Goal: Task Accomplishment & Management: Manage account settings

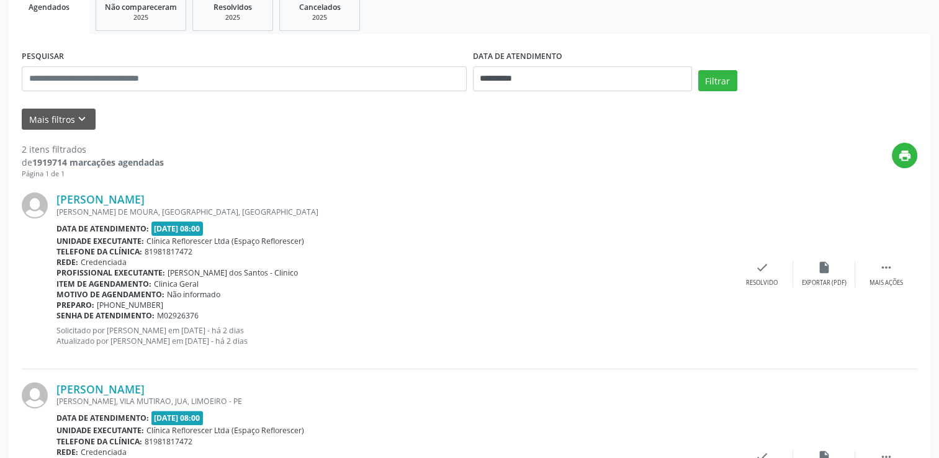
scroll to position [44, 0]
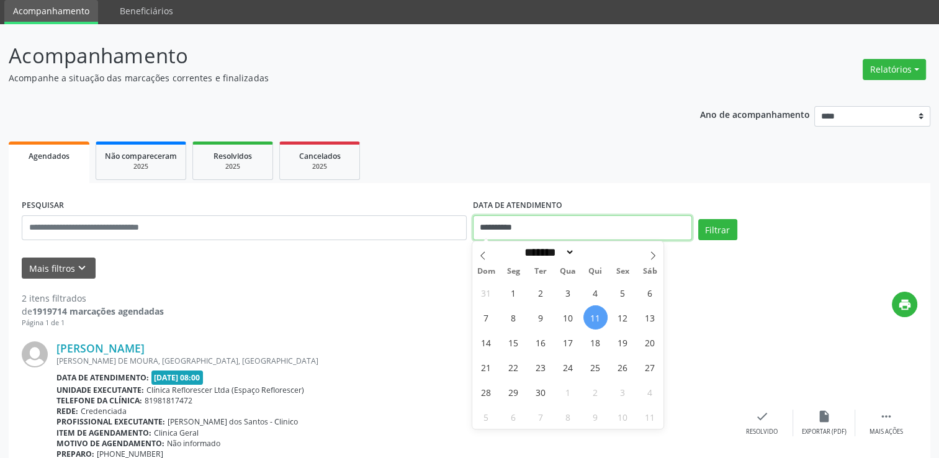
click at [519, 222] on input "**********" at bounding box center [582, 227] width 219 height 25
click at [572, 322] on span "10" at bounding box center [568, 317] width 24 height 24
type input "**********"
click at [605, 321] on span "11" at bounding box center [595, 317] width 24 height 24
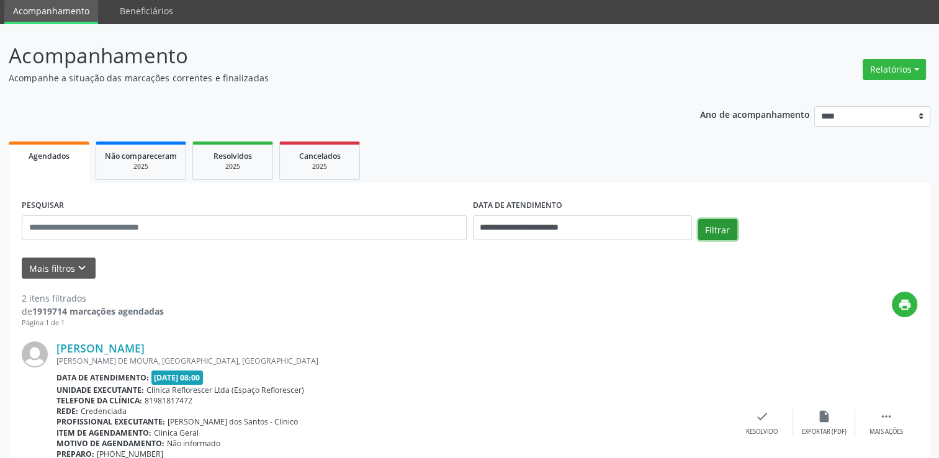
drag, startPoint x: 724, startPoint y: 230, endPoint x: 726, endPoint y: 223, distance: 7.3
click at [724, 228] on button "Filtrar" at bounding box center [717, 229] width 39 height 21
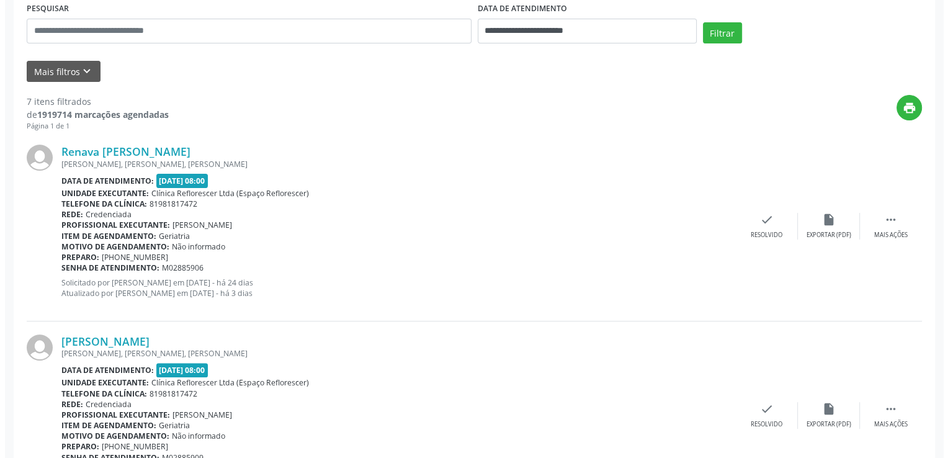
scroll to position [248, 0]
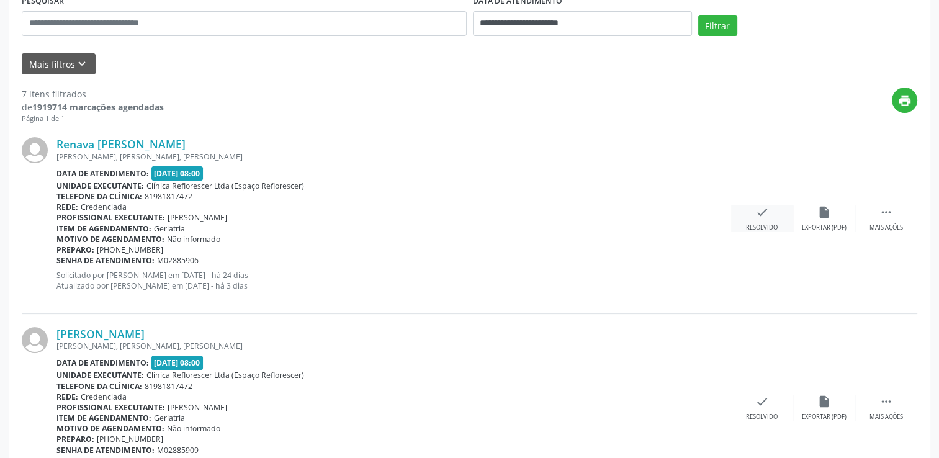
click at [773, 227] on div "Resolvido" at bounding box center [762, 227] width 32 height 9
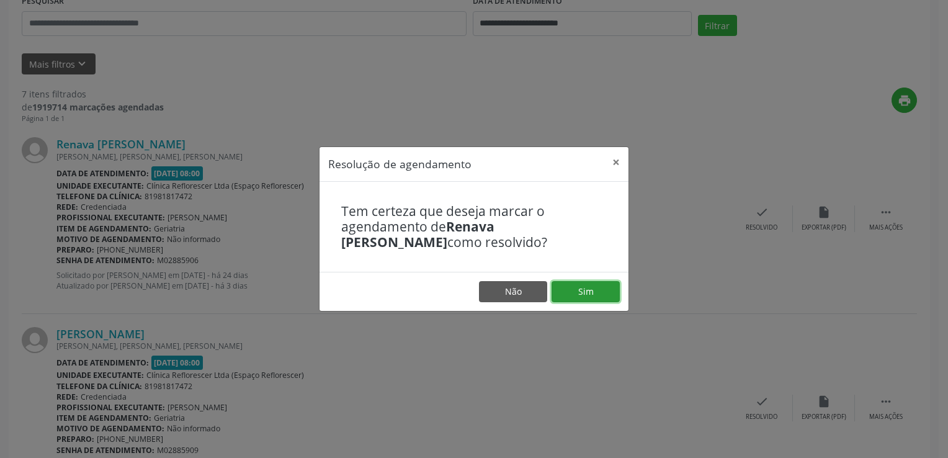
click at [587, 293] on button "Sim" at bounding box center [586, 291] width 68 height 21
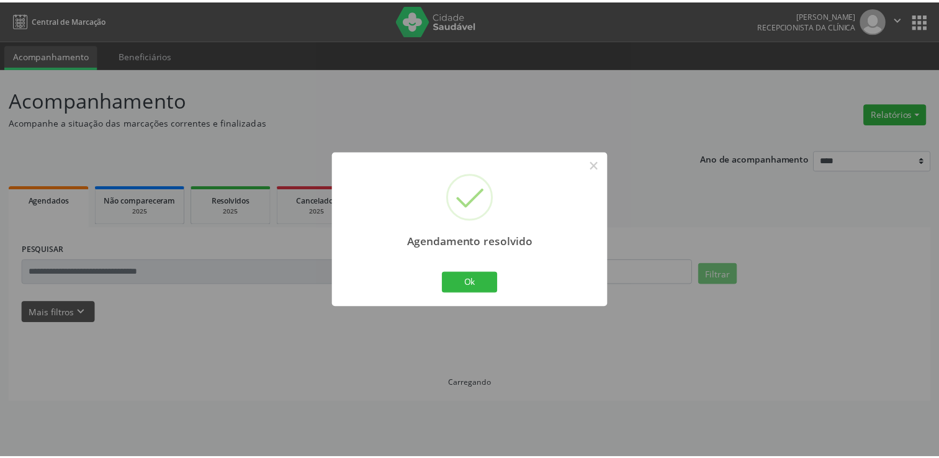
scroll to position [0, 0]
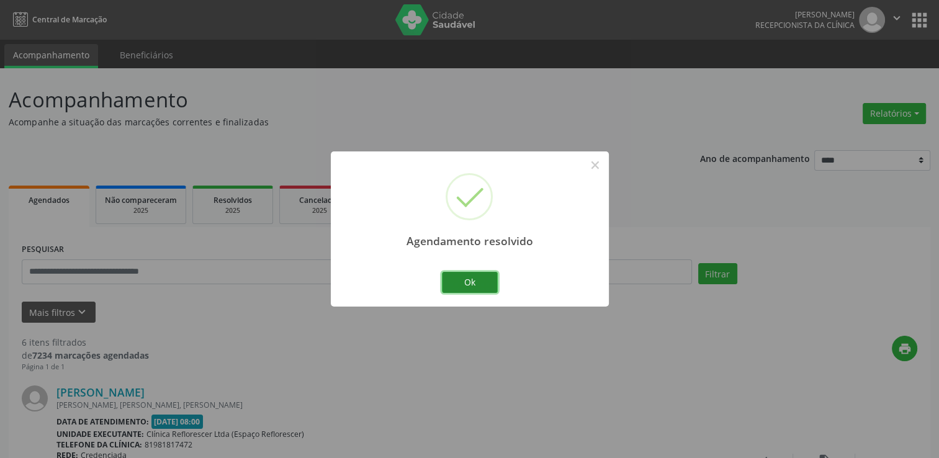
click at [495, 287] on button "Ok" at bounding box center [470, 282] width 56 height 21
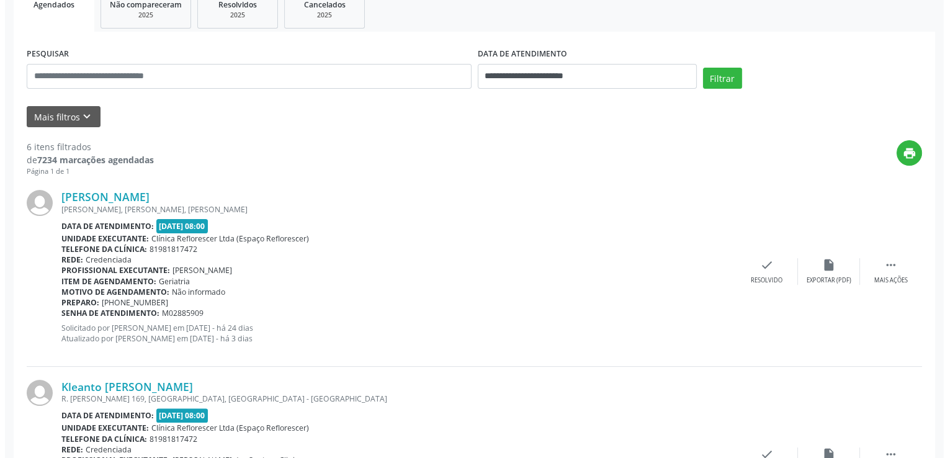
scroll to position [248, 0]
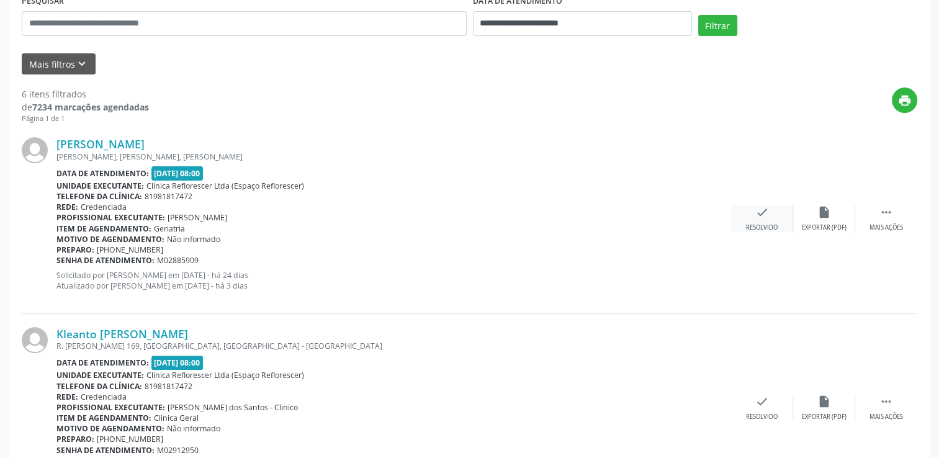
click at [755, 224] on div "Resolvido" at bounding box center [762, 227] width 32 height 9
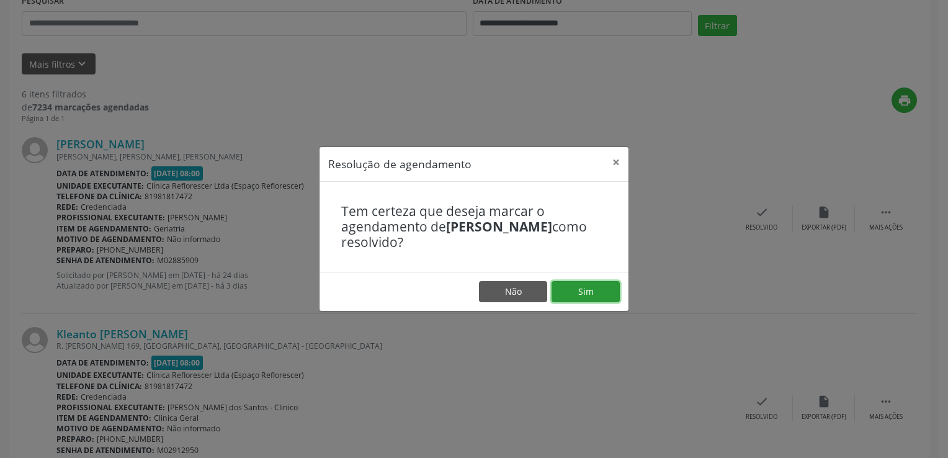
click at [580, 295] on button "Sim" at bounding box center [586, 291] width 68 height 21
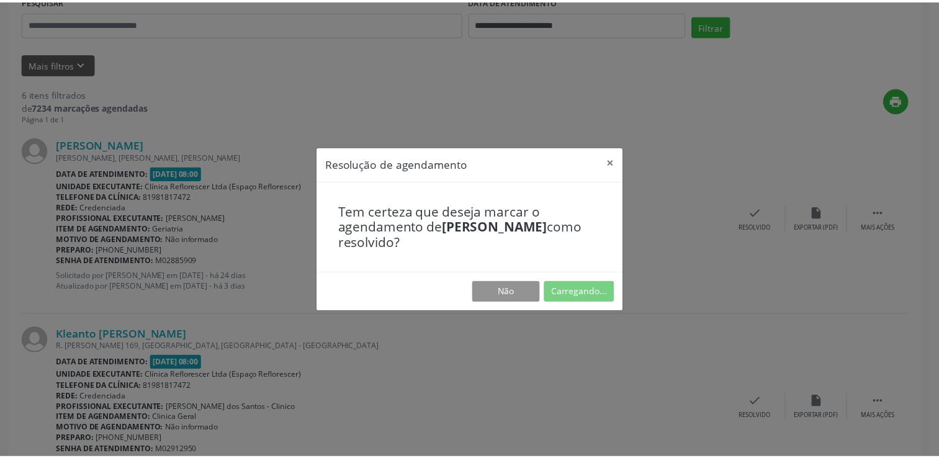
scroll to position [0, 0]
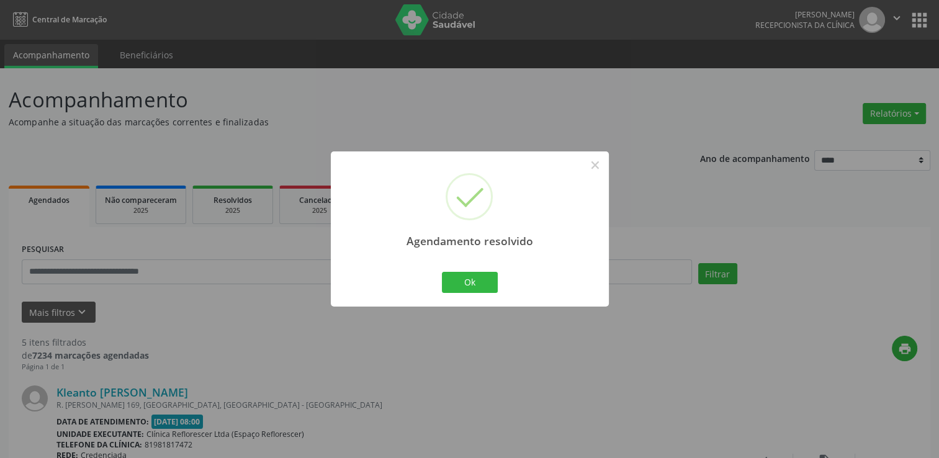
click at [472, 271] on div "Ok Cancel" at bounding box center [469, 282] width 61 height 26
click at [475, 279] on button "Ok" at bounding box center [470, 282] width 56 height 21
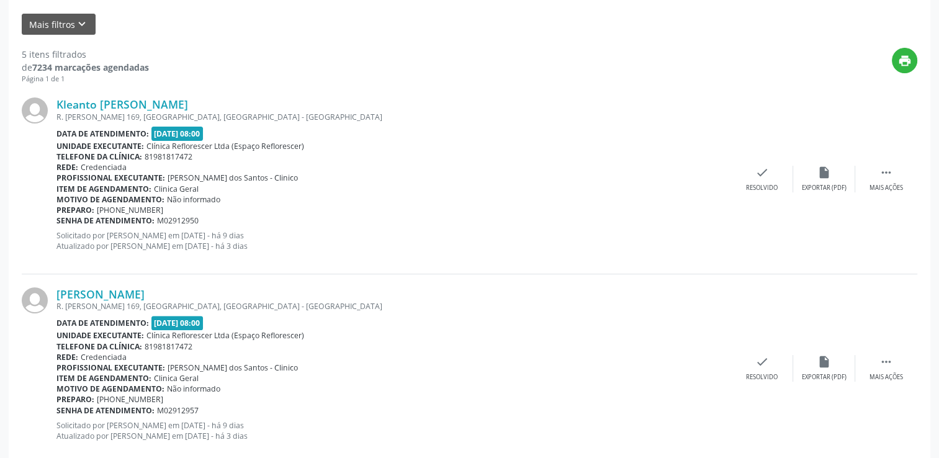
scroll to position [310, 0]
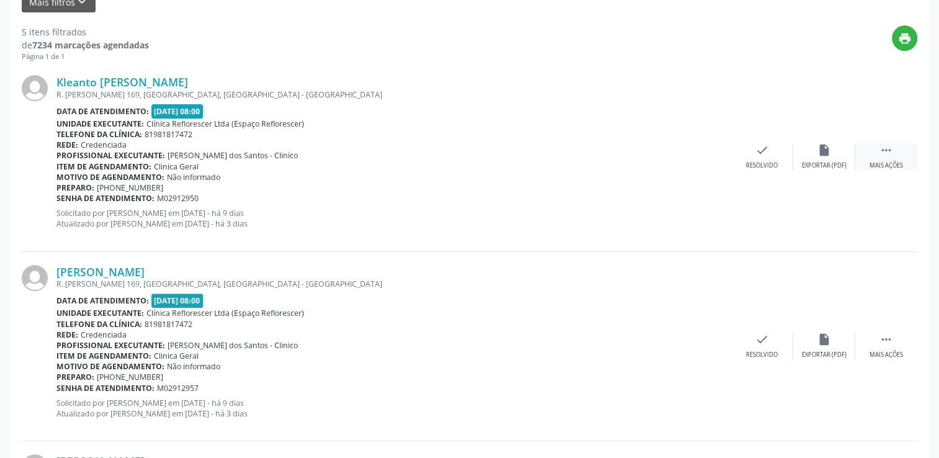
click at [896, 153] on div " Mais ações" at bounding box center [886, 156] width 62 height 27
click at [822, 160] on div "alarm_off Não compareceu" at bounding box center [824, 156] width 62 height 27
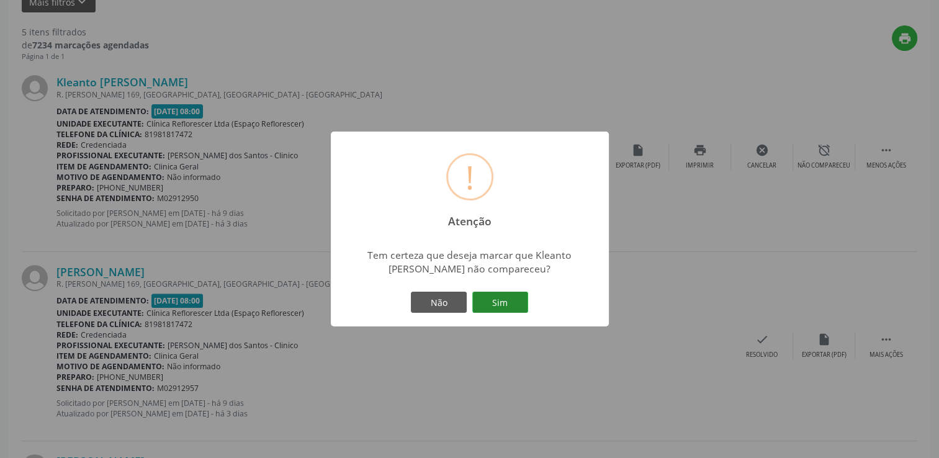
click at [500, 308] on button "Sim" at bounding box center [500, 302] width 56 height 21
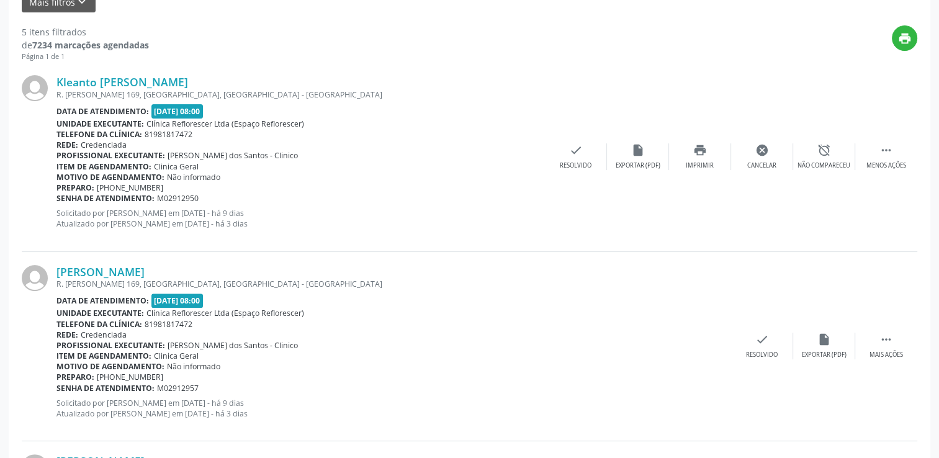
scroll to position [0, 0]
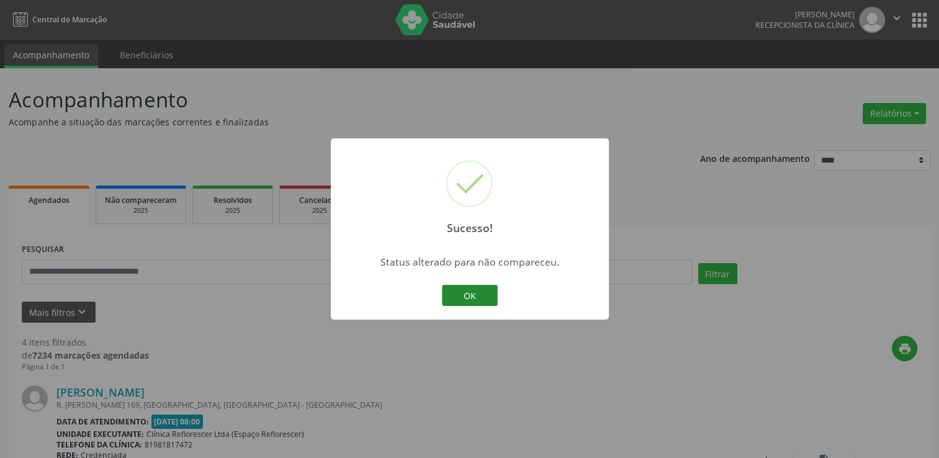
click at [494, 289] on button "OK" at bounding box center [470, 295] width 56 height 21
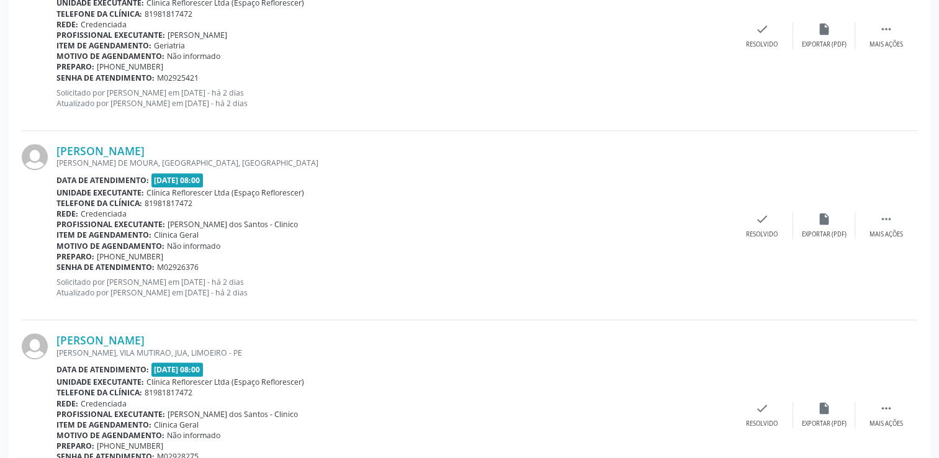
scroll to position [693, 0]
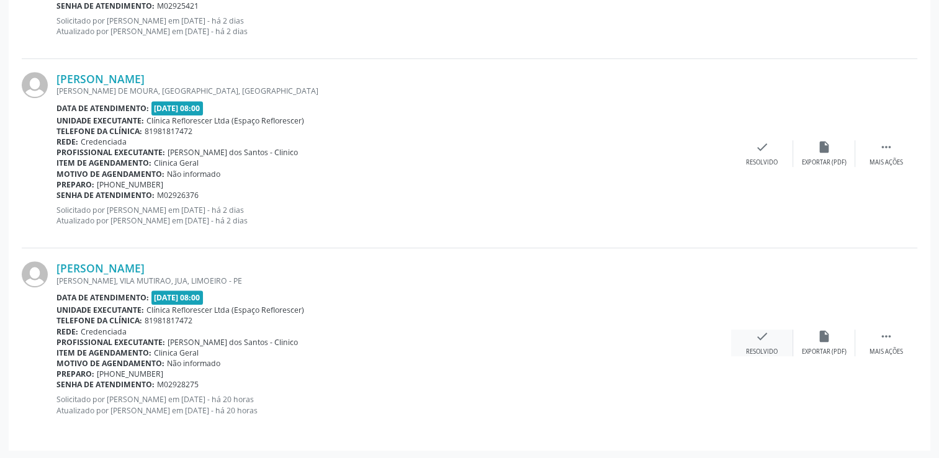
click at [755, 344] on div "check Resolvido" at bounding box center [762, 343] width 62 height 27
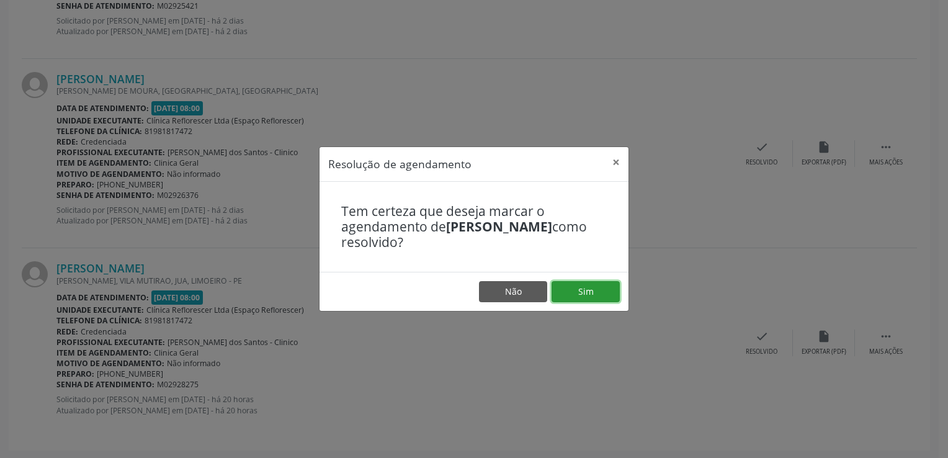
click at [573, 292] on button "Sim" at bounding box center [586, 291] width 68 height 21
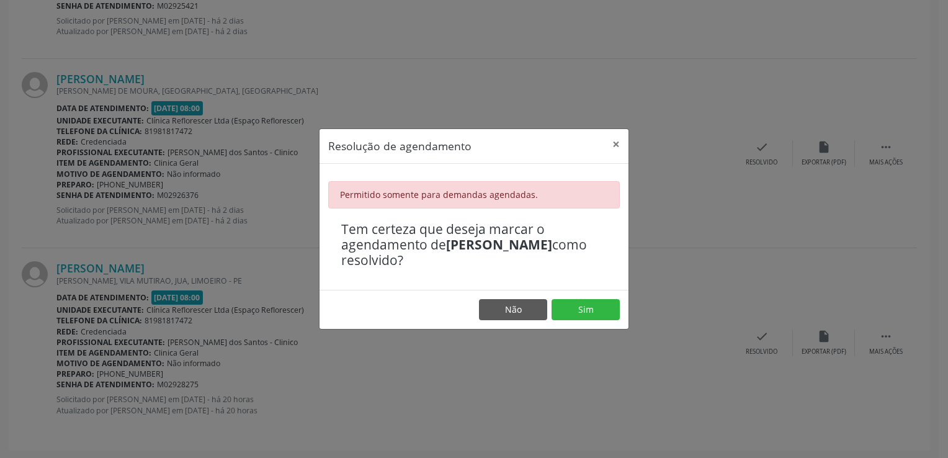
drag, startPoint x: 460, startPoint y: 75, endPoint x: 335, endPoint y: 45, distance: 128.3
click at [459, 73] on div "Resolução de agendamento × Permitido somente para demandas agendadas. Tem certe…" at bounding box center [474, 229] width 948 height 458
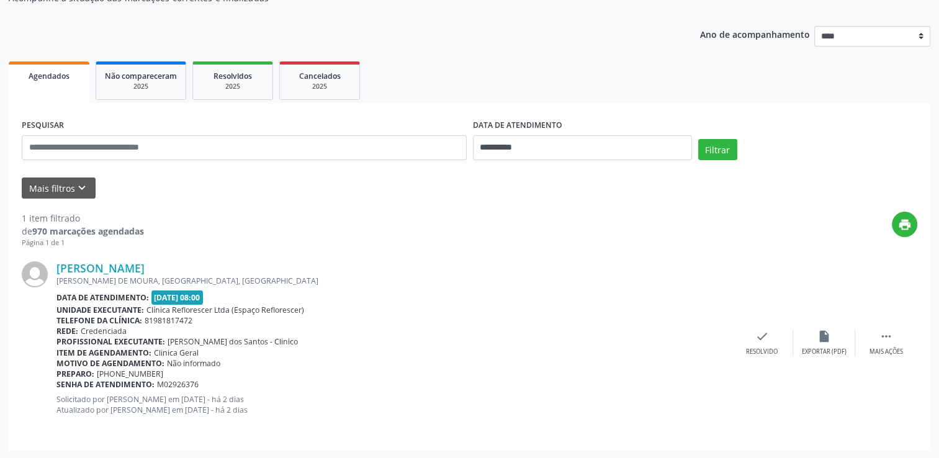
scroll to position [124, 0]
click at [757, 335] on icon "check" at bounding box center [762, 337] width 14 height 14
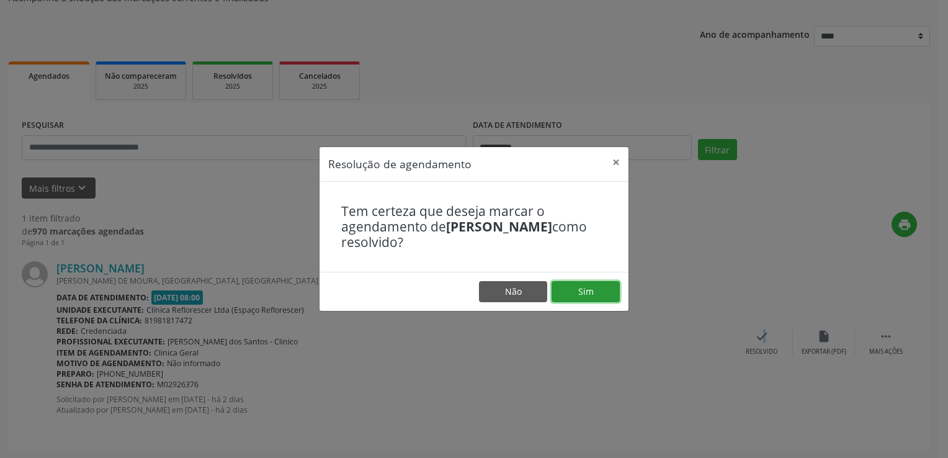
click at [574, 294] on button "Sim" at bounding box center [586, 291] width 68 height 21
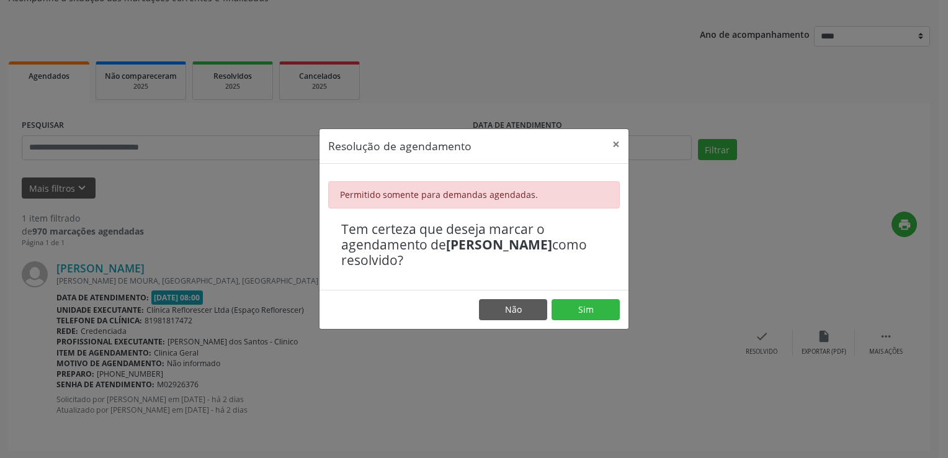
drag, startPoint x: 477, startPoint y: 79, endPoint x: 246, endPoint y: 32, distance: 236.3
click at [477, 78] on div "Resolução de agendamento × Permitido somente para demandas agendadas. Tem certe…" at bounding box center [474, 229] width 948 height 458
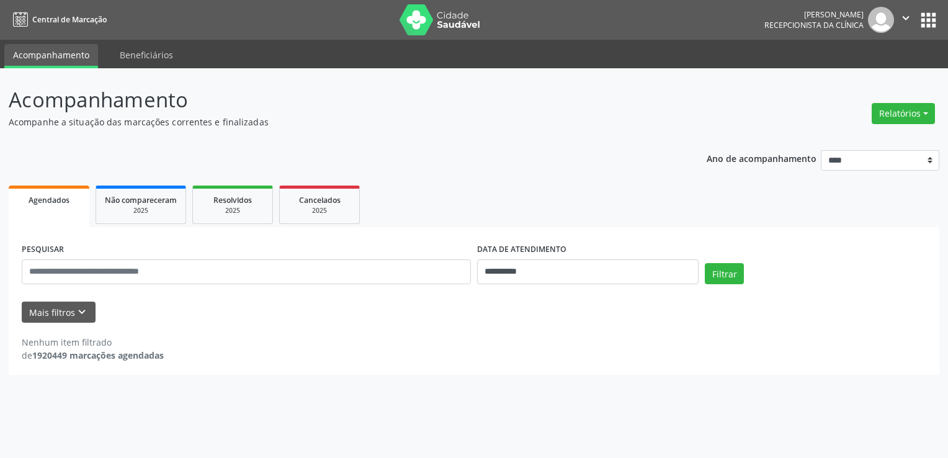
click at [642, 101] on p "Acompanhamento" at bounding box center [335, 99] width 652 height 31
click at [517, 272] on input "**********" at bounding box center [588, 271] width 222 height 25
click at [574, 146] on span "10" at bounding box center [568, 147] width 24 height 24
type input "**********"
click at [574, 146] on span "10" at bounding box center [568, 147] width 24 height 24
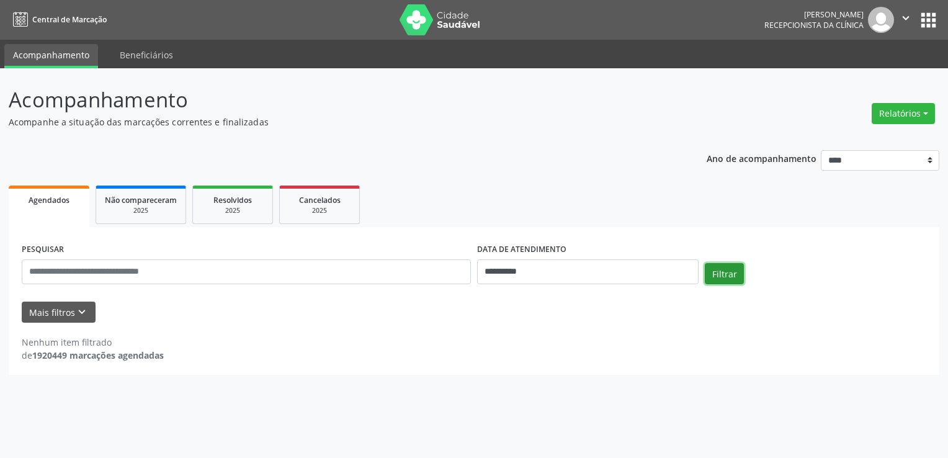
click at [725, 269] on button "Filtrar" at bounding box center [724, 273] width 39 height 21
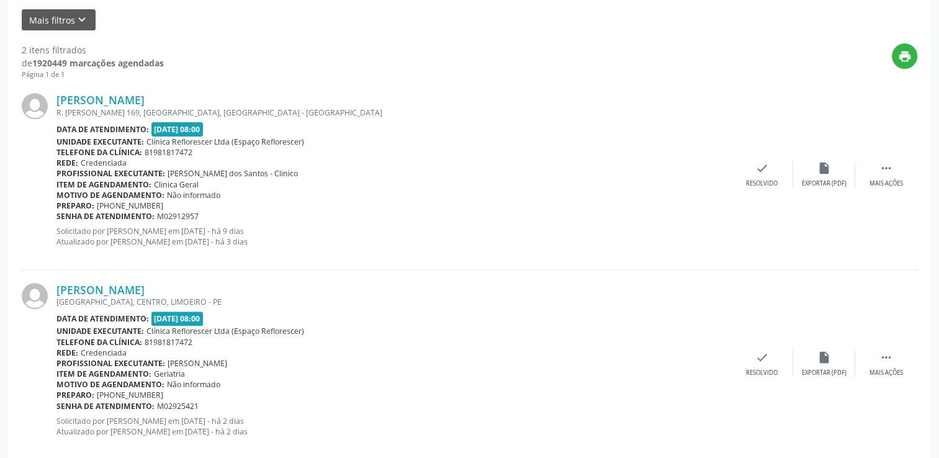
scroll to position [313, 0]
